Goal: Task Accomplishment & Management: Manage account settings

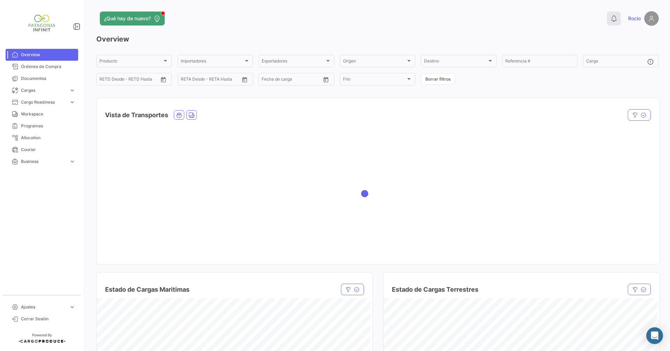
click at [612, 20] on icon at bounding box center [613, 18] width 7 height 7
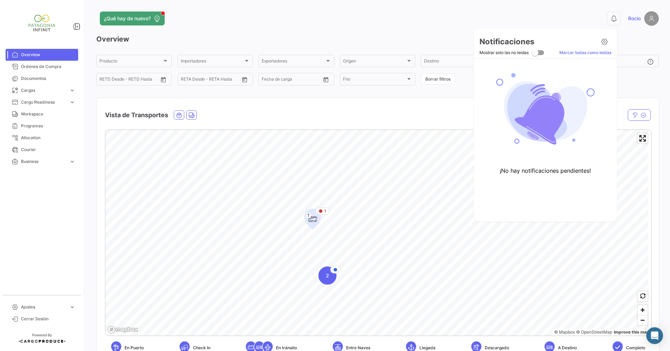
click at [537, 55] on span at bounding box center [534, 52] width 7 height 7
click at [535, 55] on input "Mostrar solo las no leidas" at bounding box center [535, 55] width 0 height 0
checkbox input "true"
click at [591, 54] on link "Marcar todas como leídas" at bounding box center [585, 53] width 52 height 6
click at [603, 42] on icon at bounding box center [604, 41] width 7 height 7
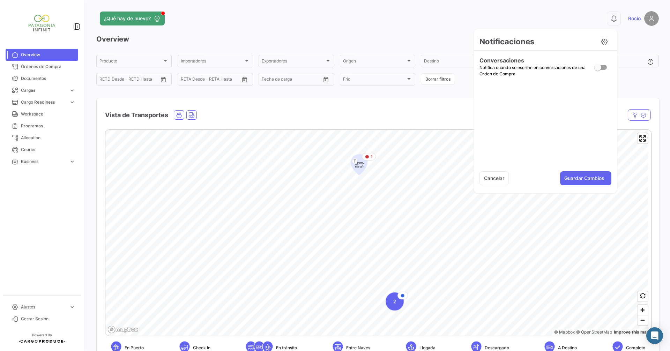
click at [597, 68] on span at bounding box center [597, 67] width 7 height 7
click at [597, 70] on input "checkbox" at bounding box center [597, 70] width 0 height 0
checkbox input "true"
click at [589, 178] on button "Guardar Cambios" at bounding box center [585, 178] width 51 height 14
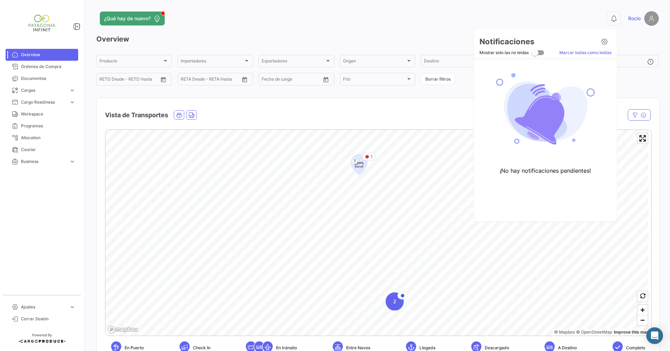
click at [637, 42] on div at bounding box center [335, 175] width 670 height 351
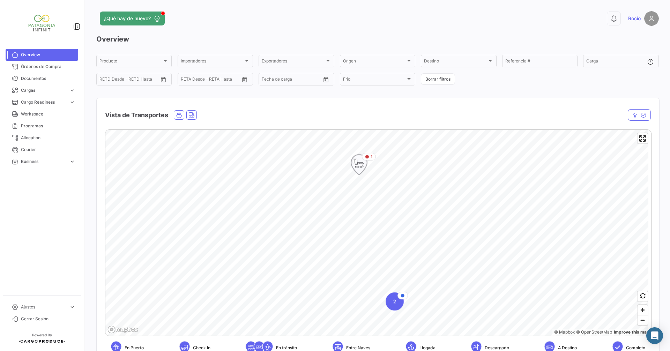
click at [360, 165] on icon "Map marker" at bounding box center [359, 164] width 10 height 15
